Goal: Book appointment/travel/reservation

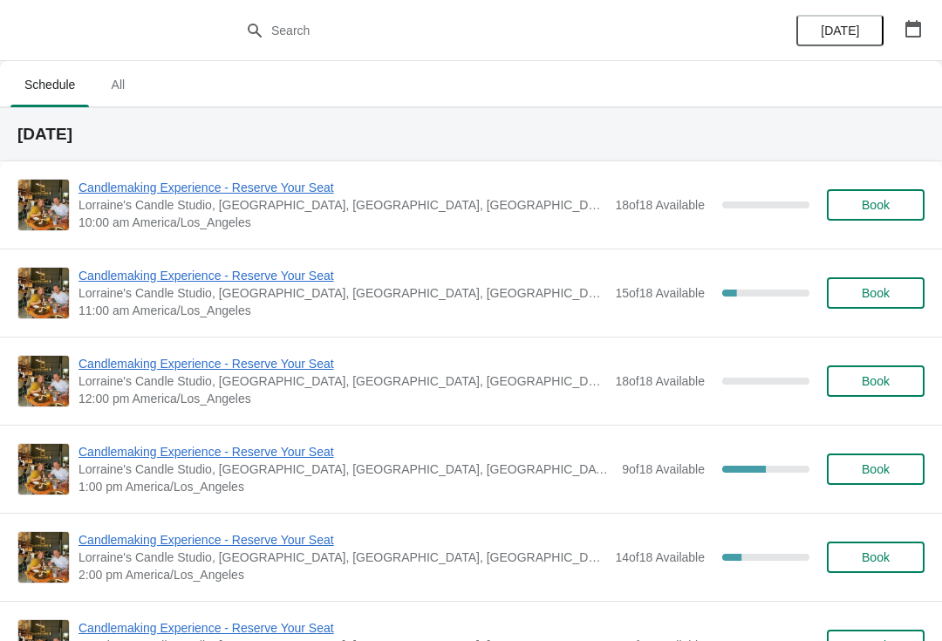
click at [313, 259] on div "Candlemaking Experience - Reserve Your Seat Lorraine's [GEOGRAPHIC_DATA], [GEOG…" at bounding box center [471, 293] width 942 height 88
click at [277, 282] on span "Candlemaking Experience - Reserve Your Seat" at bounding box center [343, 275] width 528 height 17
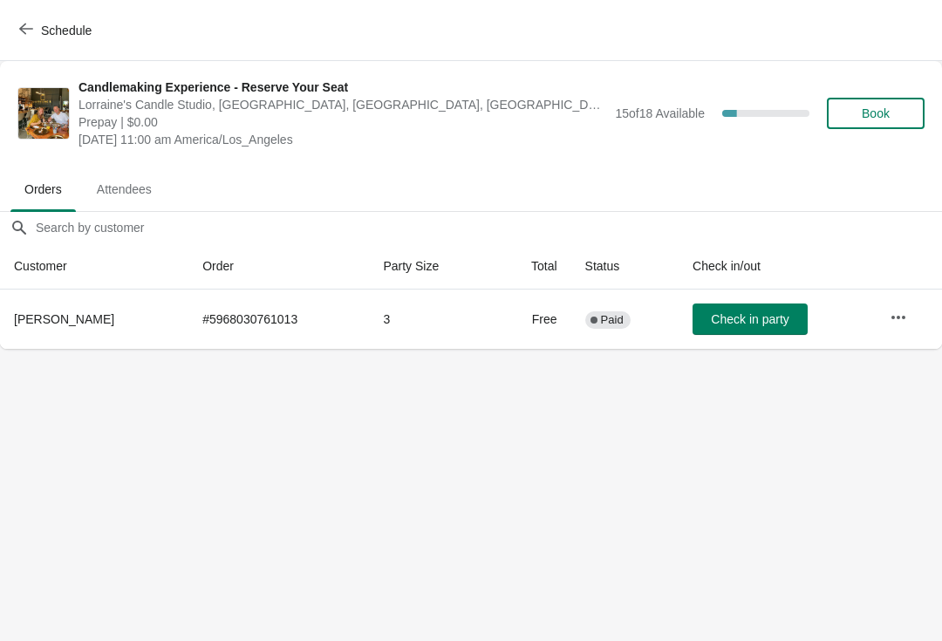
click at [44, 32] on span "Schedule" at bounding box center [66, 31] width 51 height 14
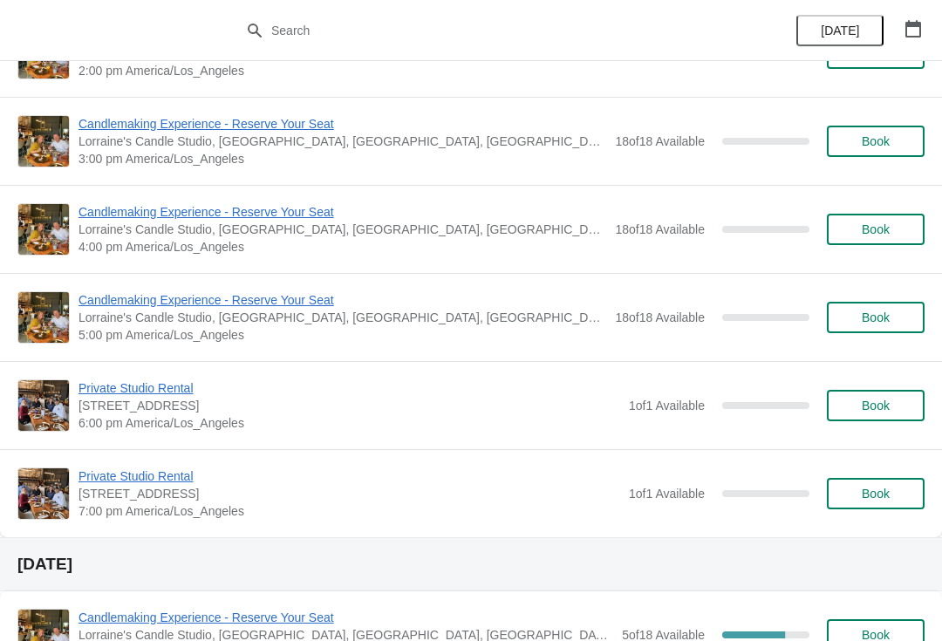
scroll to position [2163, 0]
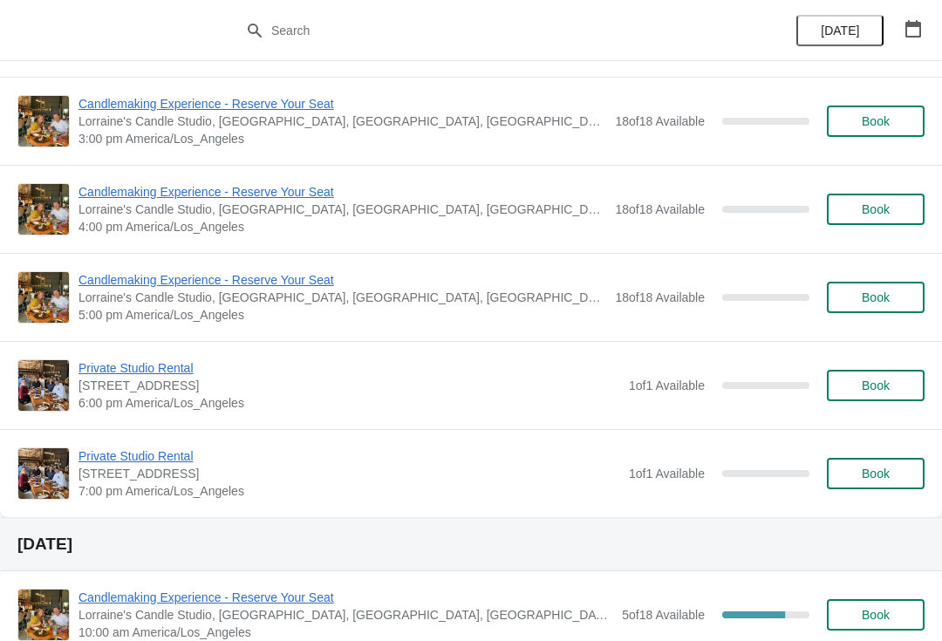
click at [875, 215] on span "Book" at bounding box center [876, 209] width 28 height 14
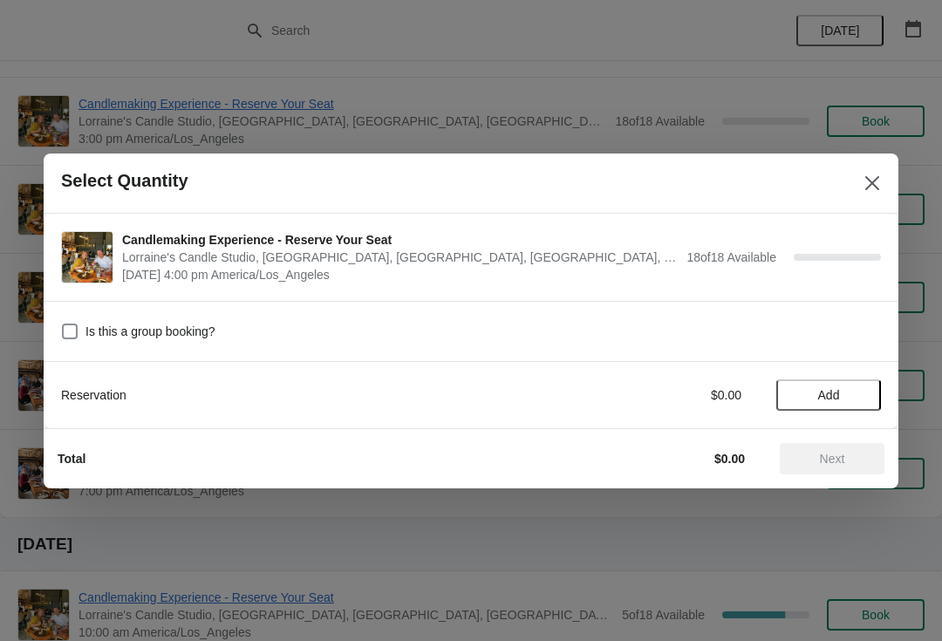
click at [858, 401] on span "Add" at bounding box center [828, 395] width 73 height 14
click at [851, 401] on icon at bounding box center [859, 395] width 18 height 18
click at [865, 403] on icon at bounding box center [859, 395] width 18 height 18
click at [863, 391] on icon at bounding box center [859, 395] width 18 height 18
click at [848, 450] on button "Next" at bounding box center [832, 458] width 105 height 31
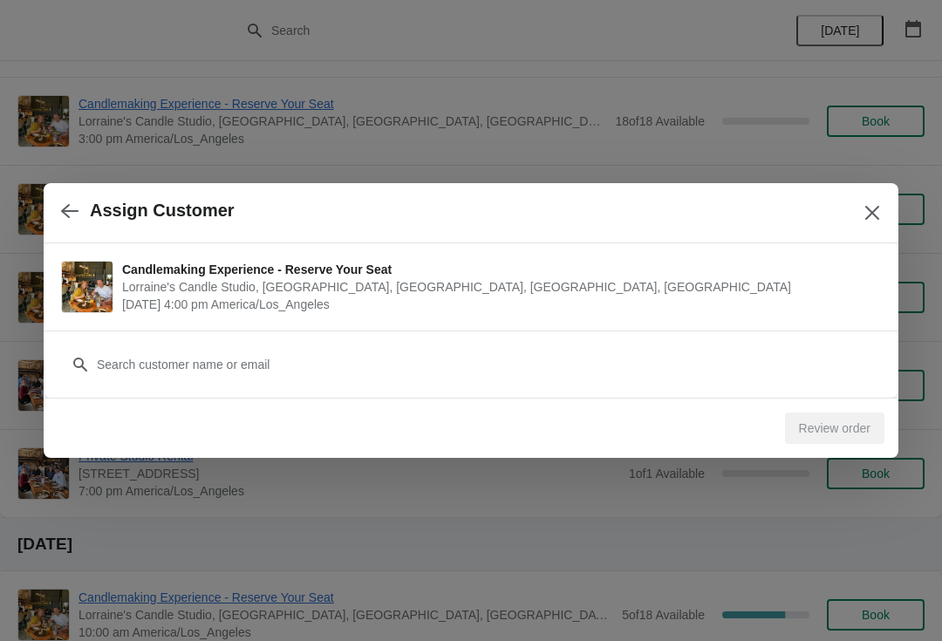
click at [540, 399] on div "Review order" at bounding box center [464, 421] width 841 height 45
click at [456, 391] on div "Customer" at bounding box center [471, 364] width 855 height 67
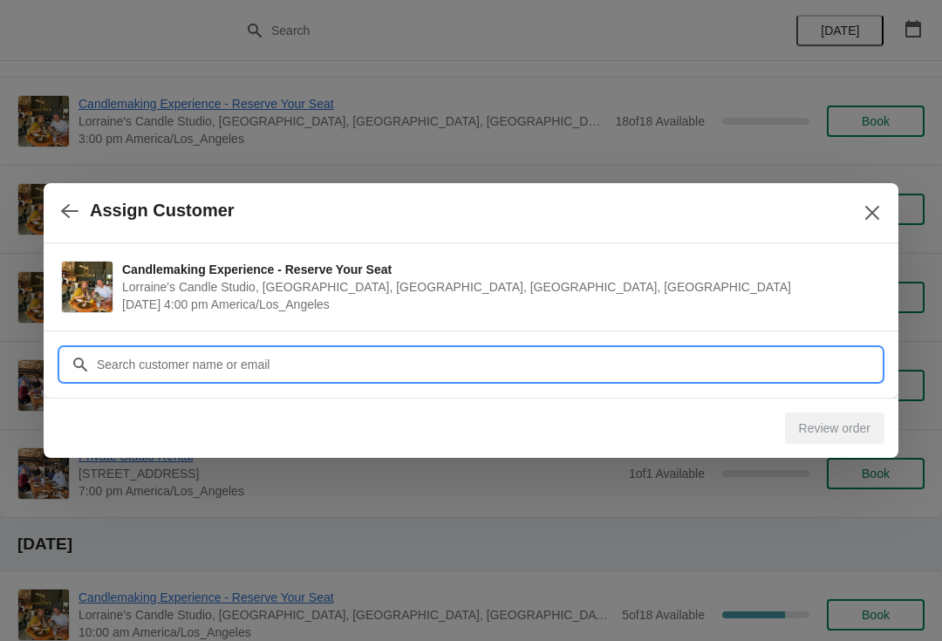
click at [446, 356] on input "Customer" at bounding box center [488, 364] width 785 height 31
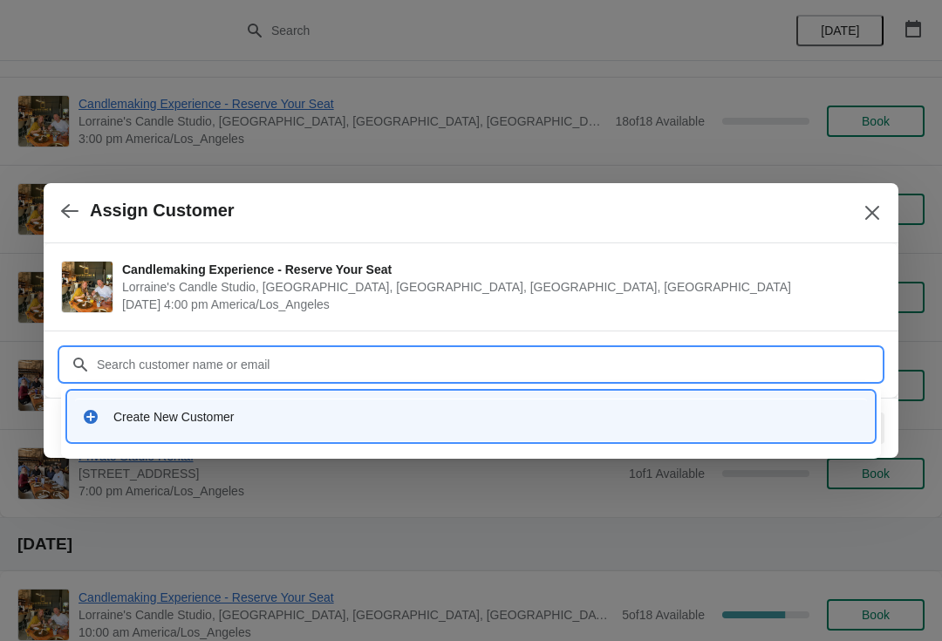
click at [342, 419] on div "Create New Customer" at bounding box center [486, 416] width 747 height 17
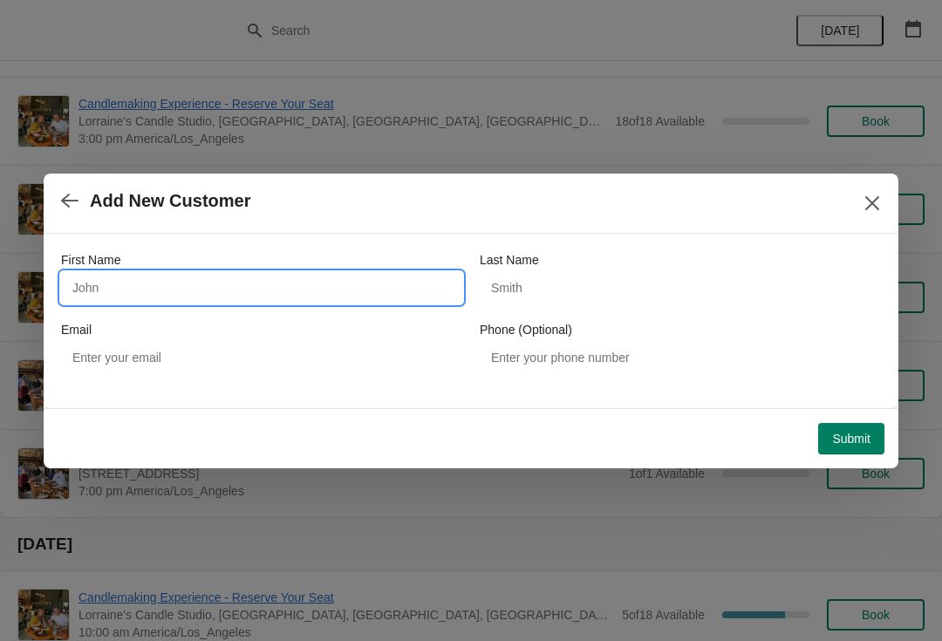
click at [285, 282] on input "First Name" at bounding box center [261, 287] width 401 height 31
type input "[PERSON_NAME]"
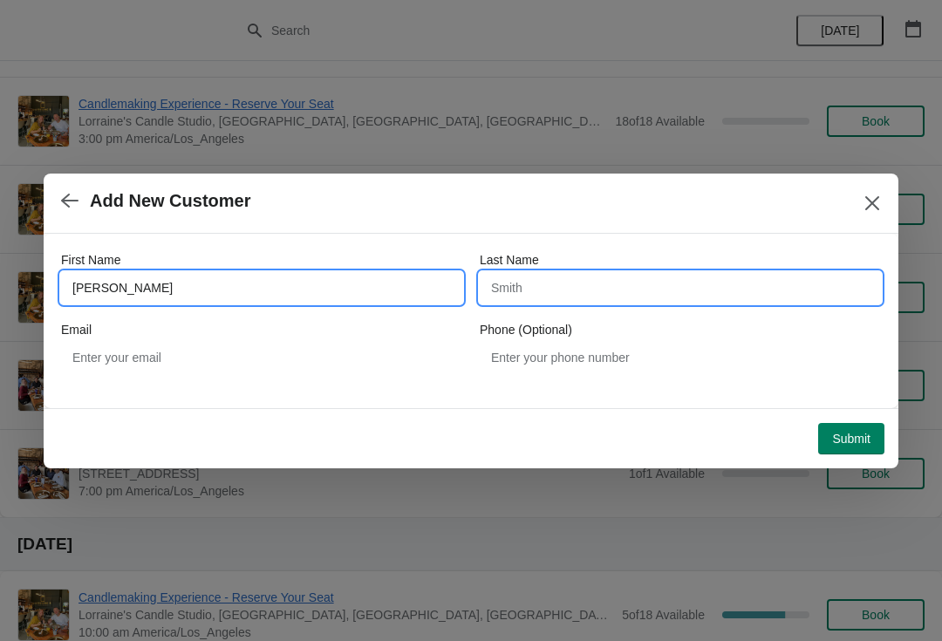
click at [775, 289] on input "Last Name" at bounding box center [680, 287] width 401 height 31
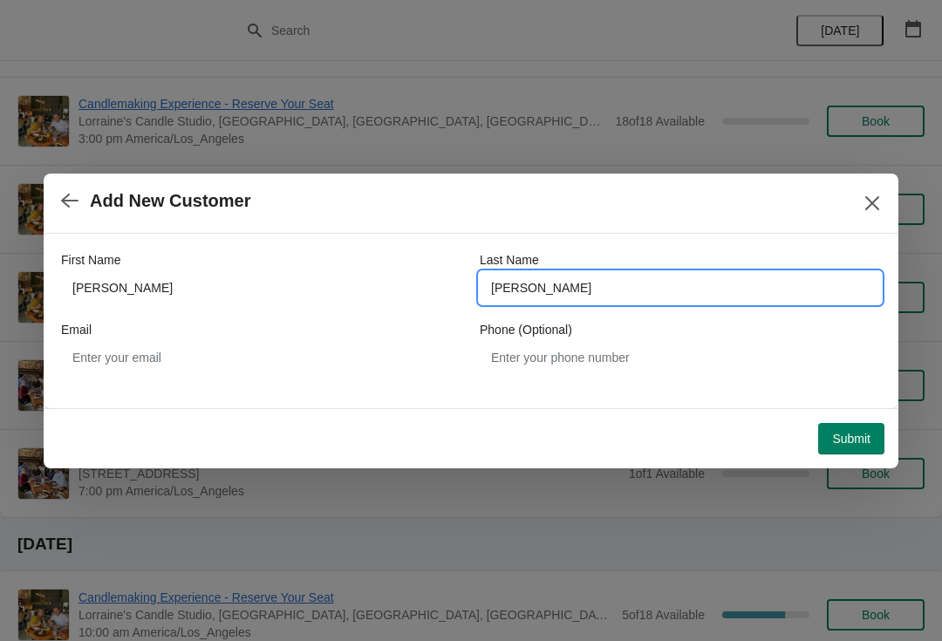
type input "[PERSON_NAME]"
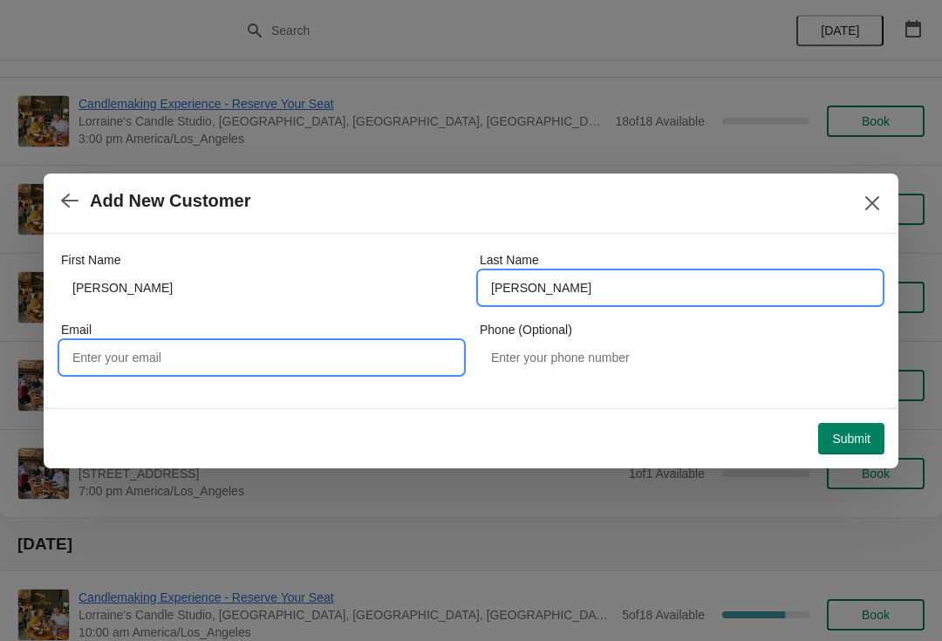
click at [227, 358] on input "Email" at bounding box center [261, 357] width 401 height 31
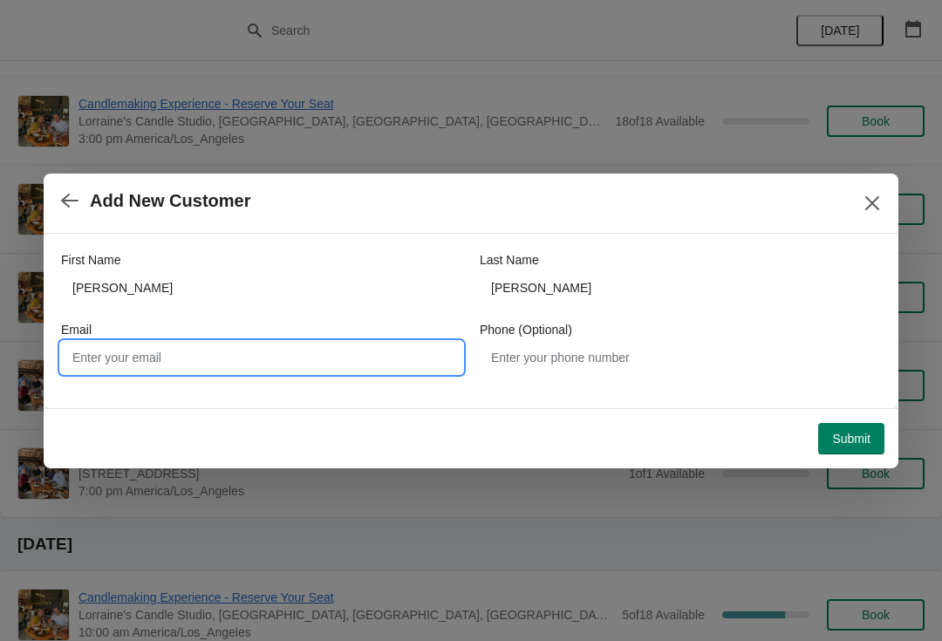
type input "J"
type input "[PERSON_NAME][EMAIL_ADDRESS][DOMAIN_NAME]"
click at [859, 436] on span "Submit" at bounding box center [851, 439] width 38 height 14
